Goal: Task Accomplishment & Management: Manage account settings

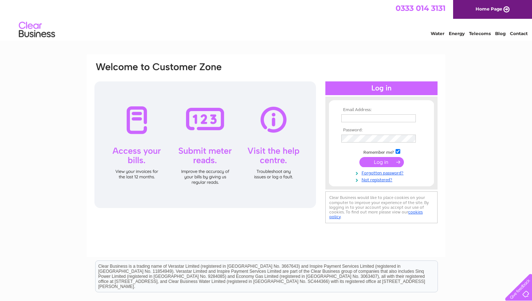
type input "[EMAIL_ADDRESS][DOMAIN_NAME]"
click at [375, 160] on input "submit" at bounding box center [381, 162] width 45 height 10
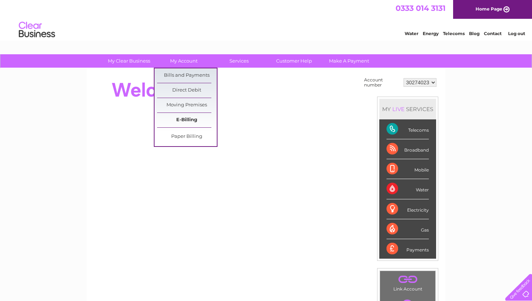
click at [185, 122] on link "E-Billing" at bounding box center [187, 120] width 60 height 14
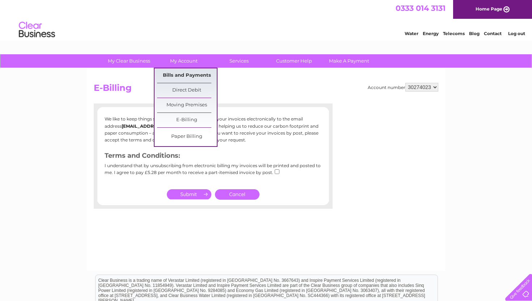
click at [188, 73] on link "Bills and Payments" at bounding box center [187, 75] width 60 height 14
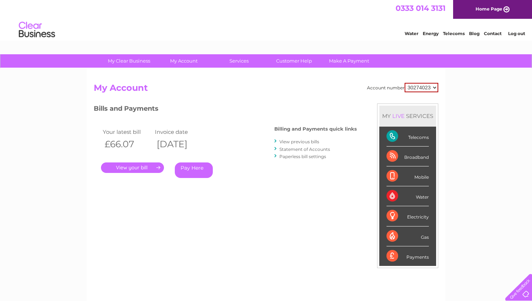
click at [127, 167] on link "." at bounding box center [132, 168] width 63 height 10
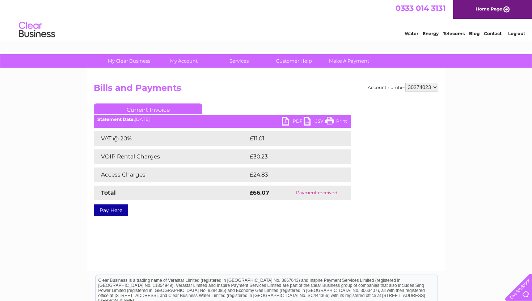
click at [294, 124] on link "PDF" at bounding box center [293, 122] width 22 height 10
